Goal: Task Accomplishment & Management: Manage account settings

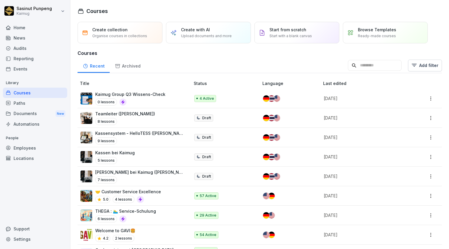
click at [31, 110] on div "Documents New" at bounding box center [35, 113] width 64 height 11
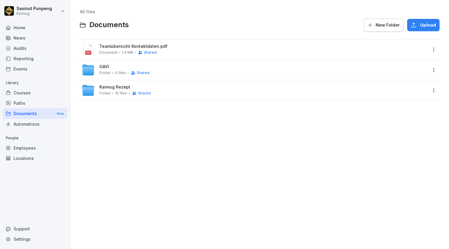
click at [116, 88] on span "Kaimug Rezept" at bounding box center [114, 87] width 31 height 5
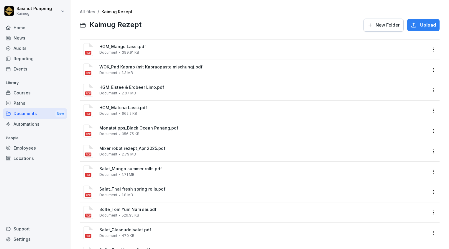
click at [389, 26] on span "New Folder" at bounding box center [387, 25] width 24 height 6
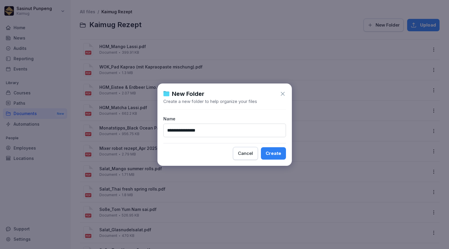
type input "**********"
click at [266, 153] on div "Create" at bounding box center [274, 153] width 16 height 6
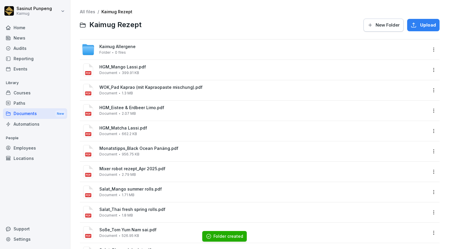
click at [116, 52] on span "0 files" at bounding box center [120, 52] width 11 height 4
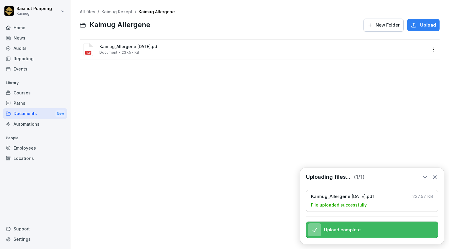
click at [107, 11] on link "Kaimug Rezept" at bounding box center [116, 11] width 31 height 5
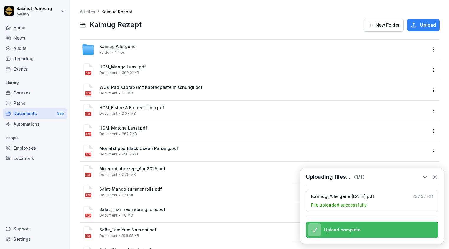
click at [84, 12] on link "All files" at bounding box center [87, 11] width 15 height 5
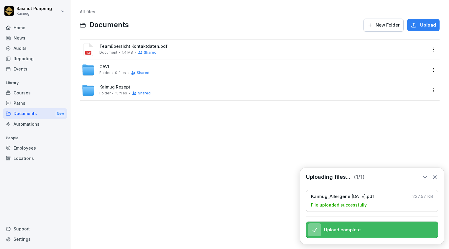
click at [149, 134] on div "All files Documents New Folder Upload Teamübersicht Kontaktdaten.pdf Document 1…" at bounding box center [260, 124] width 370 height 240
click at [385, 23] on span "New Folder" at bounding box center [387, 25] width 24 height 6
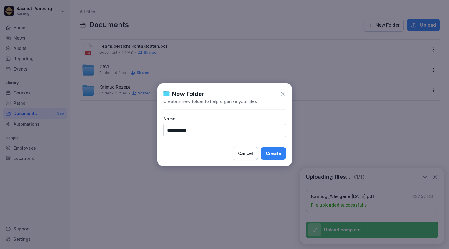
type input "**********"
click at [268, 157] on button "Create" at bounding box center [273, 153] width 25 height 12
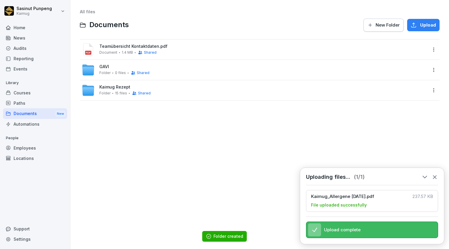
click at [440, 172] on div "Uploading files... ( 1 / 1 ) Kaimug_Allergene August 2025.pdf 237.57 KB File up…" at bounding box center [372, 205] width 144 height 77
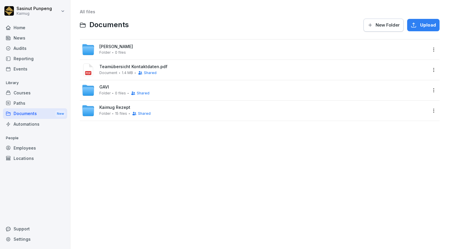
click at [116, 44] on span "[PERSON_NAME]" at bounding box center [116, 46] width 34 height 5
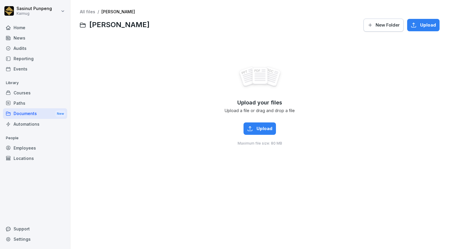
click at [92, 10] on link "All files" at bounding box center [87, 11] width 15 height 5
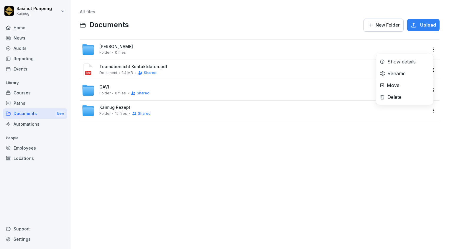
click at [427, 50] on html "Sasinut Punpeng Kaimug Home News Audits Reporting Events Library Courses Paths …" at bounding box center [224, 124] width 449 height 249
click at [403, 60] on div "Show details" at bounding box center [401, 61] width 28 height 7
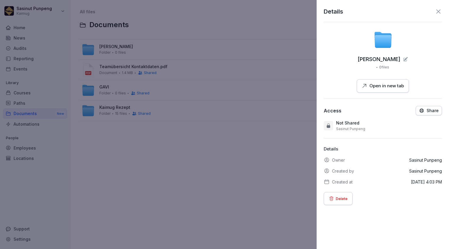
click at [423, 116] on div "Access Share Not Shared [PERSON_NAME]" at bounding box center [383, 118] width 118 height 25
click at [426, 110] on p "Share" at bounding box center [432, 110] width 12 height 5
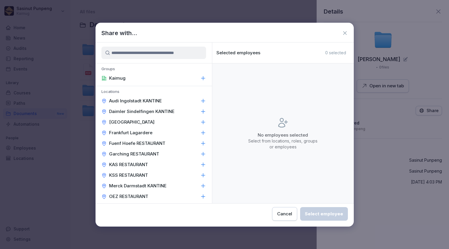
click at [175, 52] on input at bounding box center [153, 53] width 105 height 12
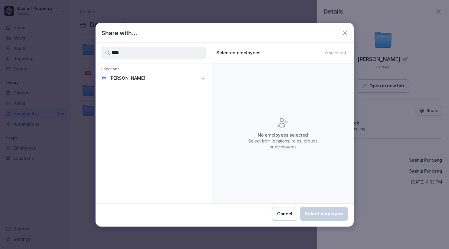
click at [193, 76] on div "[PERSON_NAME]" at bounding box center [153, 78] width 116 height 11
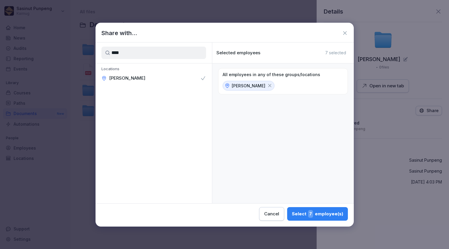
drag, startPoint x: 136, startPoint y: 52, endPoint x: 107, endPoint y: 49, distance: 29.7
click at [107, 49] on input "****" at bounding box center [153, 53] width 105 height 12
type input "***"
click at [194, 76] on div "Office" at bounding box center [153, 78] width 116 height 11
click at [297, 210] on div "Select 16 employee(s)" at bounding box center [316, 214] width 53 height 8
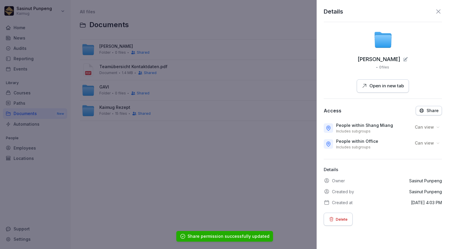
click at [166, 135] on div at bounding box center [224, 124] width 449 height 249
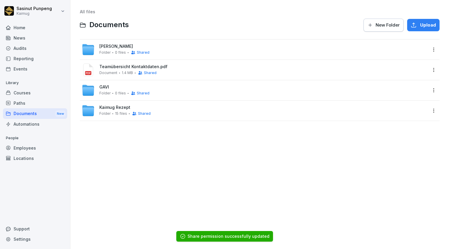
click at [431, 108] on html "Sasinut Punpeng Kaimug Home News Audits Reporting Events Library Courses Paths …" at bounding box center [224, 124] width 449 height 249
click at [406, 124] on div "Show details" at bounding box center [401, 122] width 28 height 7
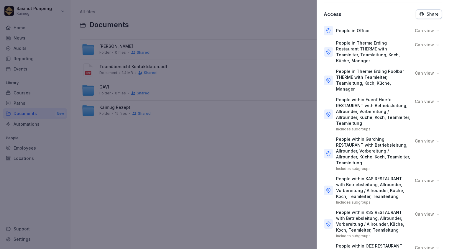
scroll to position [60, 0]
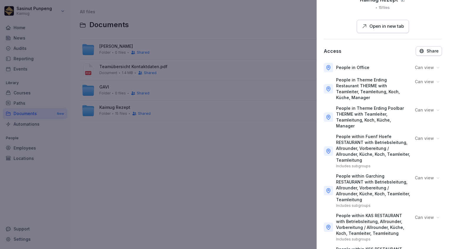
click at [213, 177] on div at bounding box center [224, 124] width 449 height 249
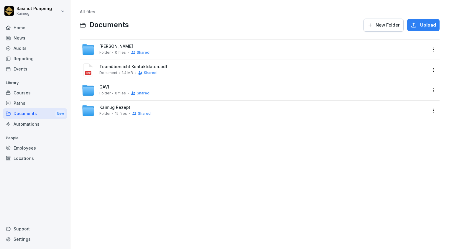
click at [430, 47] on html "Sasinut Punpeng Kaimug Home News Audits Reporting Events Library Courses Paths …" at bounding box center [224, 124] width 449 height 249
click at [411, 62] on div "Show details" at bounding box center [401, 61] width 28 height 7
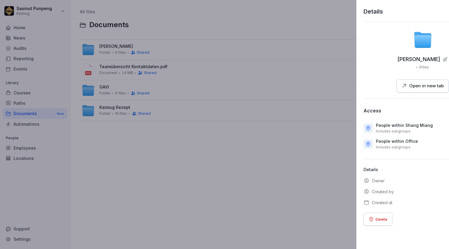
click at [289, 173] on div at bounding box center [224, 124] width 449 height 249
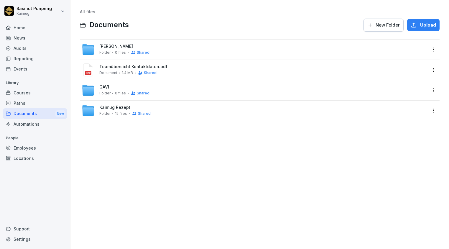
click at [134, 43] on div "[PERSON_NAME] Folder 0 files Shared" at bounding box center [254, 49] width 345 height 13
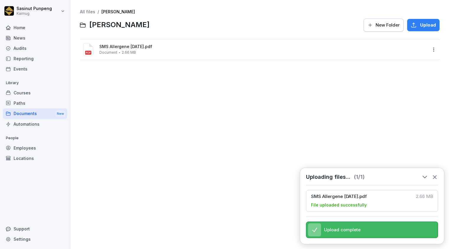
click at [155, 129] on div "All files / [PERSON_NAME] Miang New Folder Upload SMS Allergene [DATE].pdf Docu…" at bounding box center [260, 124] width 370 height 240
click at [88, 13] on link "All files" at bounding box center [87, 11] width 15 height 5
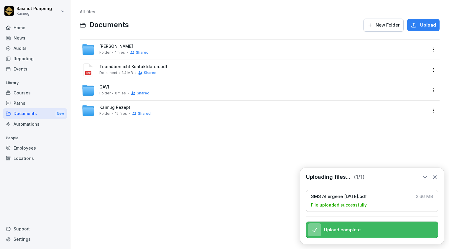
click at [436, 174] on icon at bounding box center [434, 177] width 6 height 6
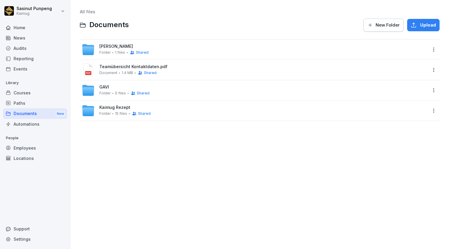
click at [381, 19] on button "New Folder" at bounding box center [383, 25] width 40 height 13
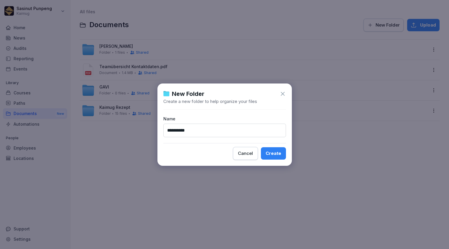
type input "**********"
click at [274, 150] on div "Create" at bounding box center [274, 153] width 16 height 6
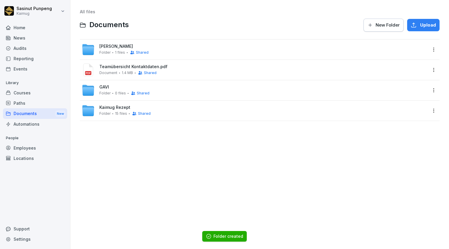
click at [109, 49] on span "[PERSON_NAME]" at bounding box center [116, 46] width 34 height 5
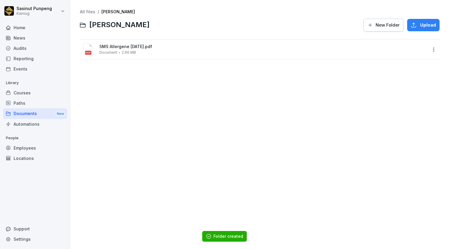
click at [87, 11] on link "All files" at bounding box center [87, 11] width 15 height 5
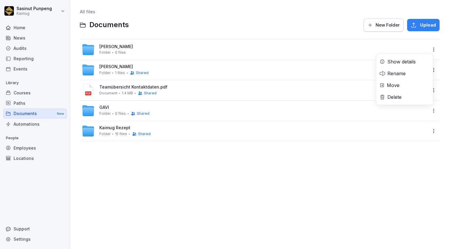
click at [427, 50] on html "Sasinut Punpeng Kaimug Home News Audits Reporting Events Library Courses Paths …" at bounding box center [224, 124] width 449 height 249
click at [403, 64] on div "Show details" at bounding box center [401, 61] width 28 height 7
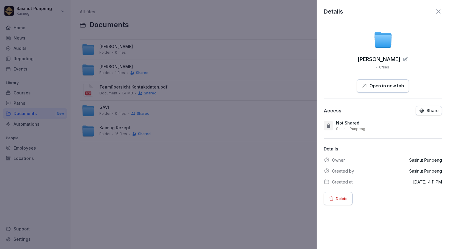
click at [426, 110] on p "Share" at bounding box center [432, 110] width 12 height 5
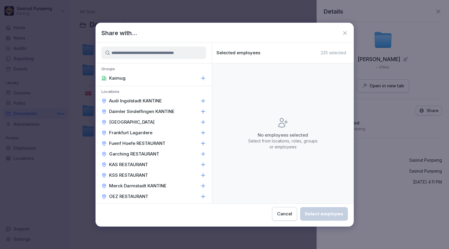
click at [127, 51] on input at bounding box center [153, 53] width 105 height 12
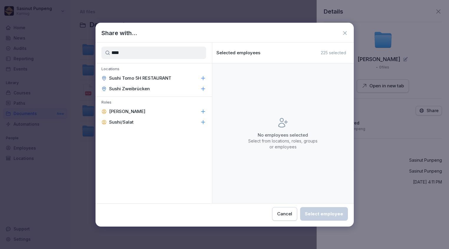
click at [198, 78] on div "Sushi Tomo 5H RESTAURANT" at bounding box center [153, 78] width 116 height 11
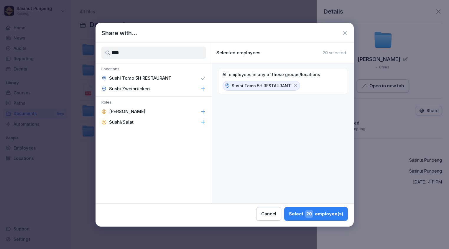
drag, startPoint x: 157, startPoint y: 56, endPoint x: 79, endPoint y: 52, distance: 77.9
click at [79, 52] on body "Sasinut Punpeng Kaimug Home News Audits Reporting Events Library Courses Paths …" at bounding box center [224, 124] width 449 height 249
type input "*"
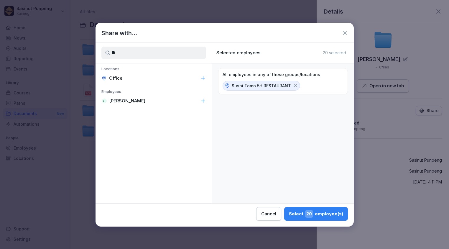
type input "**"
click at [136, 83] on div "Locations Office" at bounding box center [153, 74] width 116 height 22
click at [135, 78] on div "Office" at bounding box center [153, 78] width 116 height 11
click at [321, 214] on div "Select 29 employee(s)" at bounding box center [316, 214] width 54 height 8
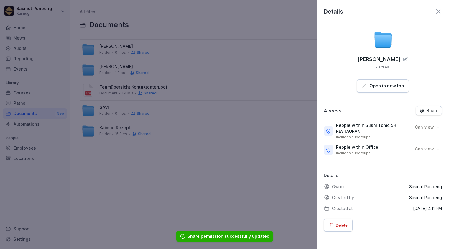
click at [174, 201] on div at bounding box center [224, 124] width 449 height 249
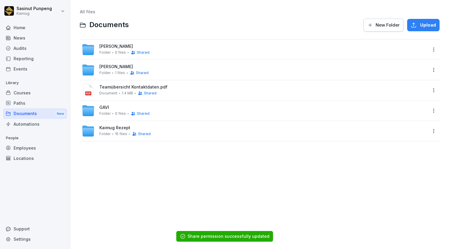
click at [110, 45] on span "[PERSON_NAME]" at bounding box center [116, 46] width 34 height 5
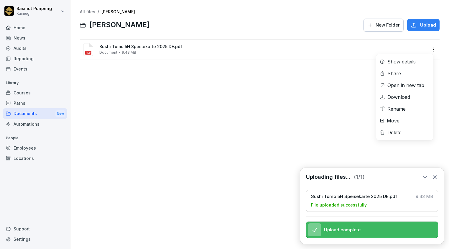
click at [432, 49] on html "Sasinut Punpeng Kaimug Home News Audits Reporting Events Library Courses Paths …" at bounding box center [224, 124] width 449 height 249
click at [404, 109] on div "Rename" at bounding box center [396, 108] width 18 height 7
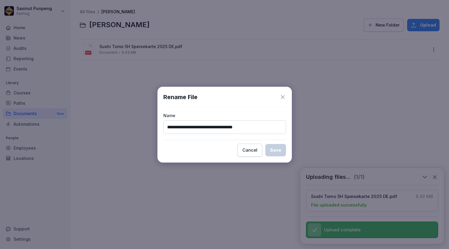
click at [223, 129] on input "**********" at bounding box center [224, 127] width 123 height 14
drag, startPoint x: 236, startPoint y: 127, endPoint x: 243, endPoint y: 126, distance: 7.5
click at [243, 126] on input "**********" at bounding box center [224, 127] width 123 height 14
type input "**********"
click at [260, 149] on button "Cancel" at bounding box center [249, 150] width 25 height 13
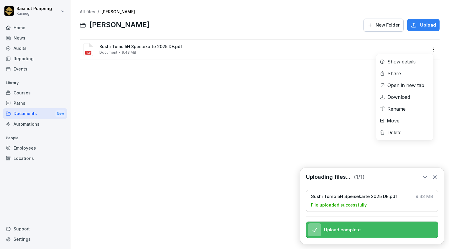
click at [428, 47] on html "Sasinut Punpeng Kaimug Home News Audits Reporting Events Library Courses Paths …" at bounding box center [224, 124] width 449 height 249
click at [397, 133] on div "Delete" at bounding box center [394, 132] width 14 height 7
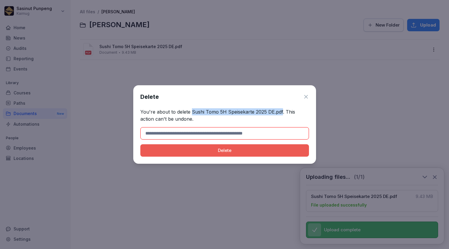
drag, startPoint x: 191, startPoint y: 111, endPoint x: 281, endPoint y: 111, distance: 90.5
click at [281, 111] on p "You're about to delete Sushi Tomo 5H Speisekarte 2025 DE.pdf. This action can't…" at bounding box center [224, 115] width 169 height 14
copy p "Sushi Tomo 5H Speisekarte 2025 DE.pdf"
click at [263, 133] on input at bounding box center [224, 133] width 169 height 12
paste input "**********"
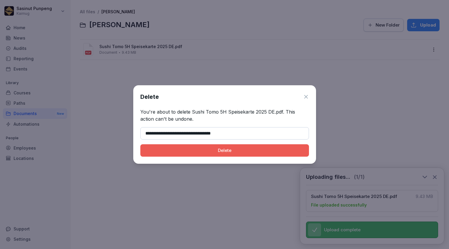
type input "**********"
click at [239, 149] on div "Delete" at bounding box center [224, 150] width 159 height 6
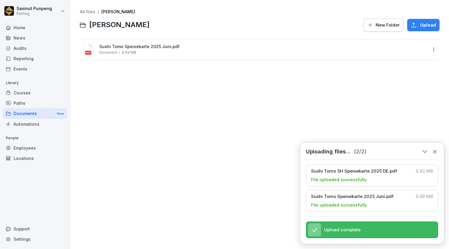
click at [435, 148] on icon at bounding box center [434, 151] width 6 height 6
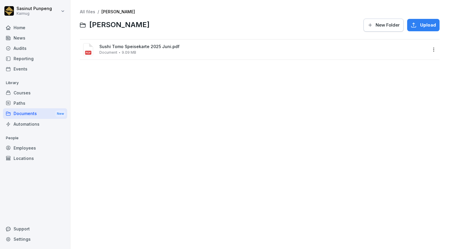
click at [90, 12] on link "All files" at bounding box center [87, 11] width 15 height 5
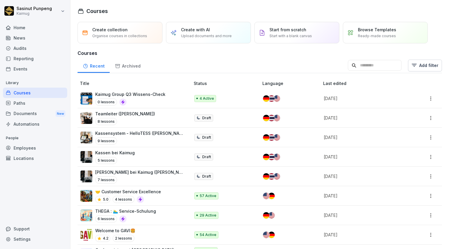
click at [35, 111] on div "Documents New" at bounding box center [35, 113] width 64 height 11
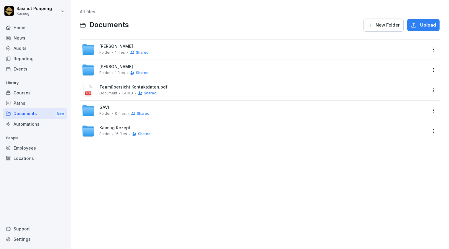
click at [118, 69] on span "[PERSON_NAME]" at bounding box center [116, 66] width 34 height 5
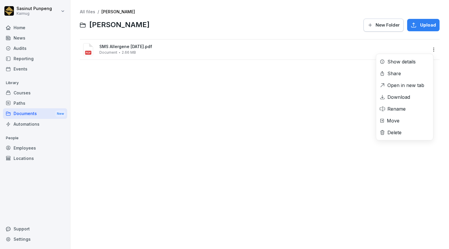
click at [429, 47] on html "Sasinut Punpeng Kaimug Home News Audits Reporting Events Library Courses Paths …" at bounding box center [224, 124] width 449 height 249
click at [400, 130] on div "Delete" at bounding box center [394, 132] width 14 height 7
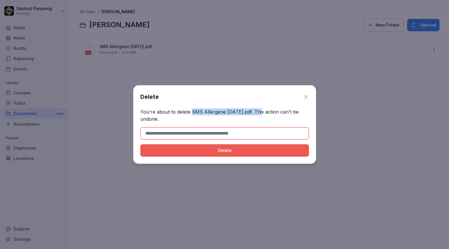
drag, startPoint x: 191, startPoint y: 110, endPoint x: 262, endPoint y: 111, distance: 70.7
click at [262, 111] on p "You're about to delete SMS Allergene August 2025.pdf. This action can't be undo…" at bounding box center [224, 115] width 169 height 14
copy p "SMS Allergene [DATE].pdf"
click at [235, 133] on input at bounding box center [224, 133] width 169 height 12
paste input "**********"
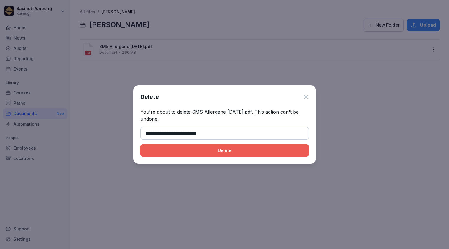
type input "**********"
click at [235, 153] on div "Delete" at bounding box center [224, 150] width 159 height 6
